Goal: Task Accomplishment & Management: Complete application form

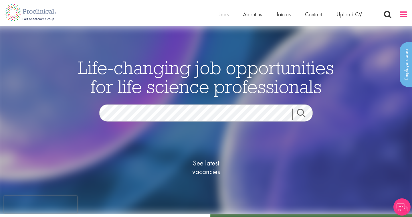
click at [402, 16] on span at bounding box center [403, 14] width 9 height 9
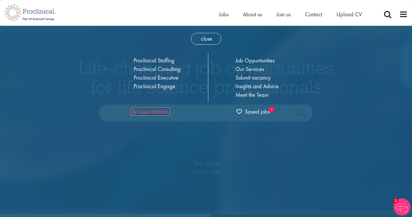
click at [162, 111] on link "Login Header" at bounding box center [150, 111] width 39 height 7
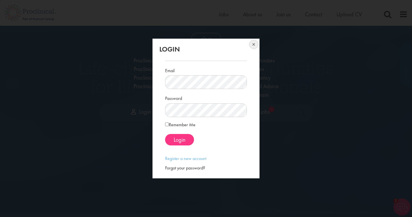
click at [252, 45] on button at bounding box center [253, 45] width 13 height 13
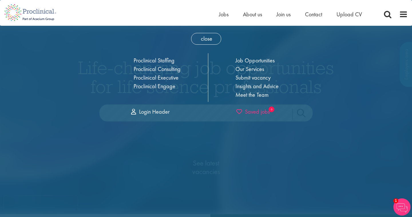
click at [261, 113] on span "Saved jobs" at bounding box center [252, 111] width 33 height 7
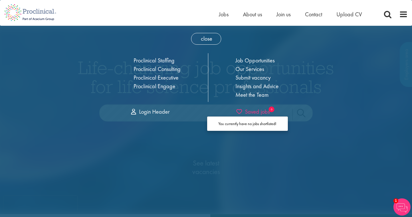
click at [261, 113] on span "Saved jobs" at bounding box center [252, 111] width 33 height 7
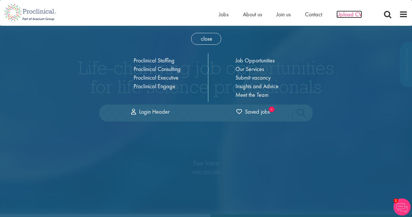
click at [349, 15] on span "Upload CV" at bounding box center [348, 14] width 25 height 7
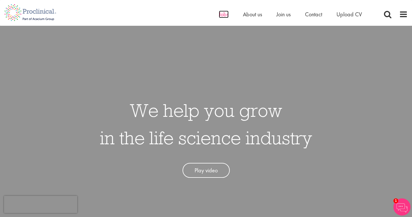
click at [225, 17] on span "Jobs" at bounding box center [224, 14] width 10 height 7
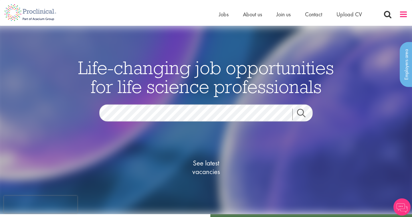
click at [401, 15] on span at bounding box center [403, 14] width 9 height 9
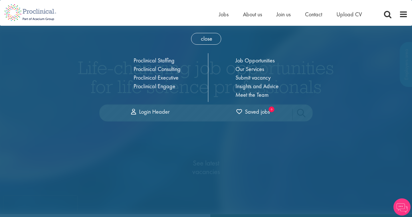
click at [172, 24] on nav "Home Jobs About us Join us Contact Upload CV" at bounding box center [206, 13] width 412 height 26
click at [199, 34] on span "close" at bounding box center [206, 39] width 30 height 12
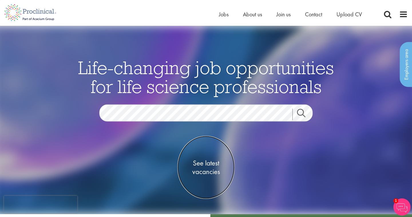
click at [205, 167] on span "See latest vacancies" at bounding box center [205, 166] width 57 height 17
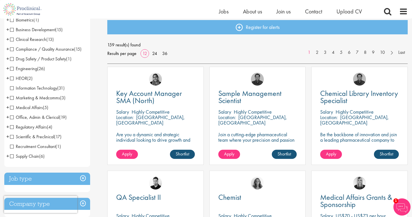
scroll to position [64, 0]
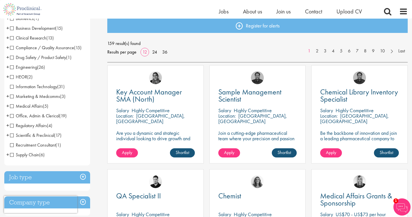
click at [13, 135] on span "Scientific & Preclinical" at bounding box center [32, 135] width 44 height 6
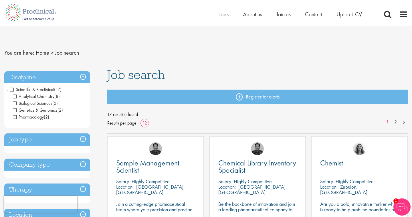
click at [12, 91] on span "Scientific & Preclinical" at bounding box center [32, 89] width 44 height 6
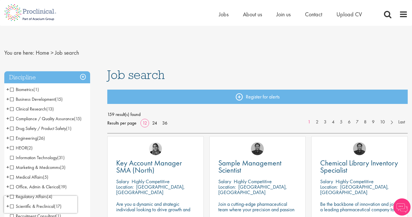
click at [13, 129] on span "Drug Safety / Product Safety" at bounding box center [38, 128] width 56 height 6
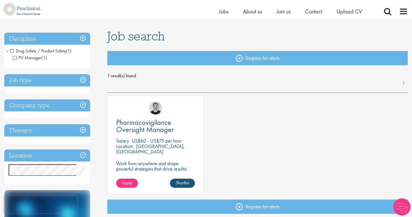
scroll to position [33, 0]
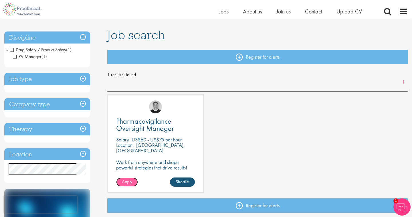
click at [132, 180] on span "Apply" at bounding box center [127, 182] width 10 height 6
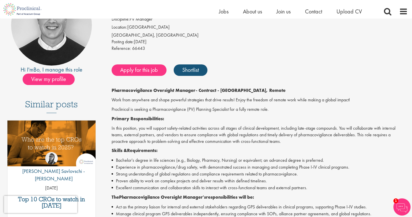
scroll to position [81, 0]
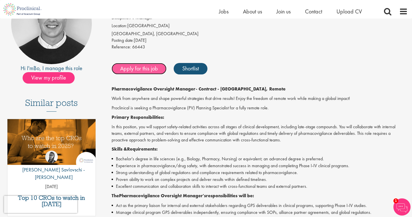
click at [151, 70] on link "Apply for this job" at bounding box center [139, 68] width 55 height 11
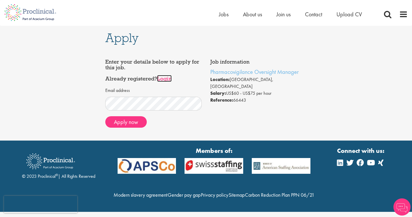
click at [168, 80] on link "Login" at bounding box center [164, 78] width 15 height 7
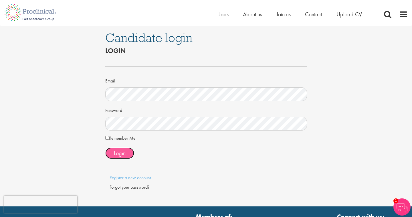
click at [122, 154] on span "Login" at bounding box center [120, 152] width 12 height 7
